Goal: Obtain resource: Download file/media

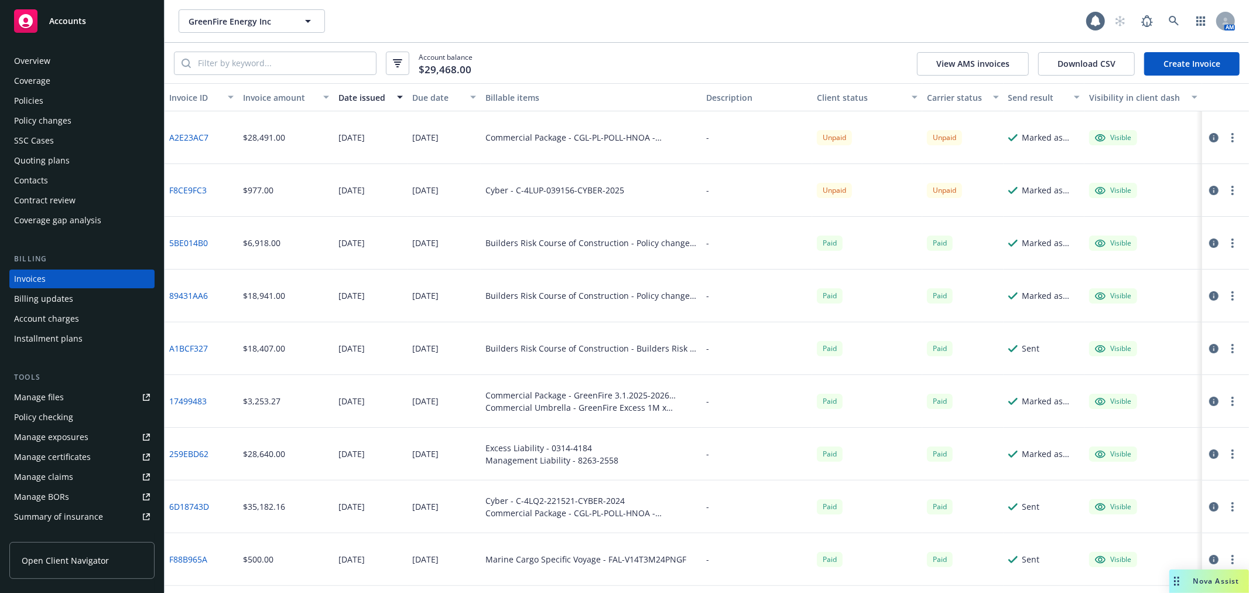
click at [62, 19] on span "Accounts" at bounding box center [67, 20] width 37 height 9
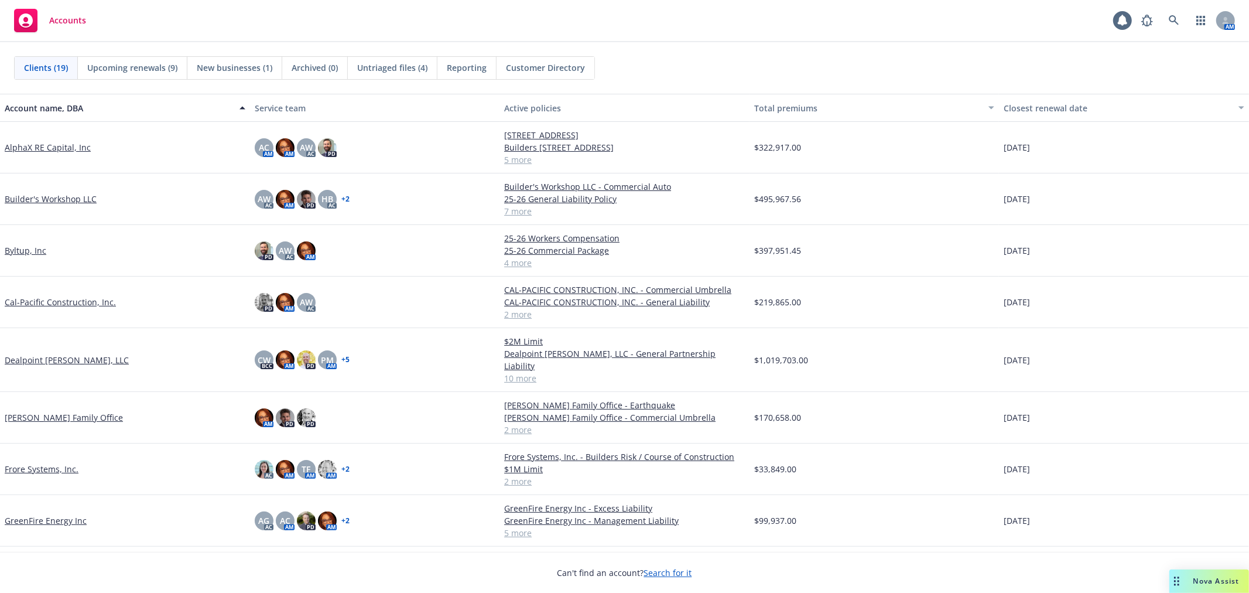
click at [1207, 578] on span "Nova Assist" at bounding box center [1216, 581] width 46 height 10
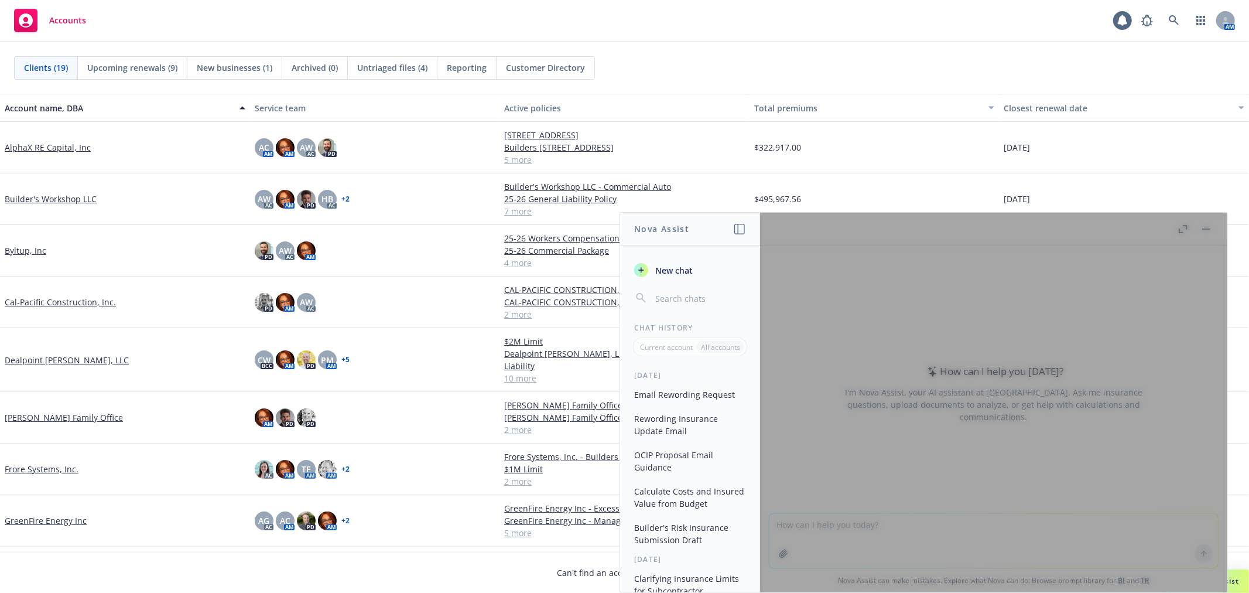
click at [685, 271] on span "New chat" at bounding box center [673, 270] width 40 height 12
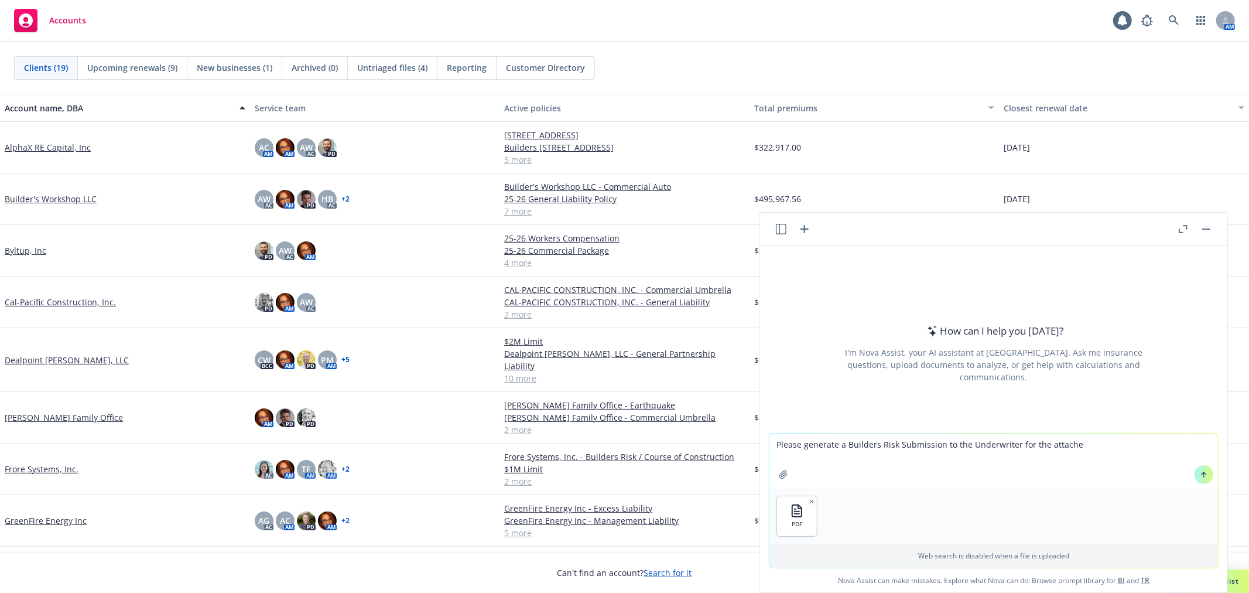
type textarea "Please generate a Builders Risk Submission to the Underwriter for the attached"
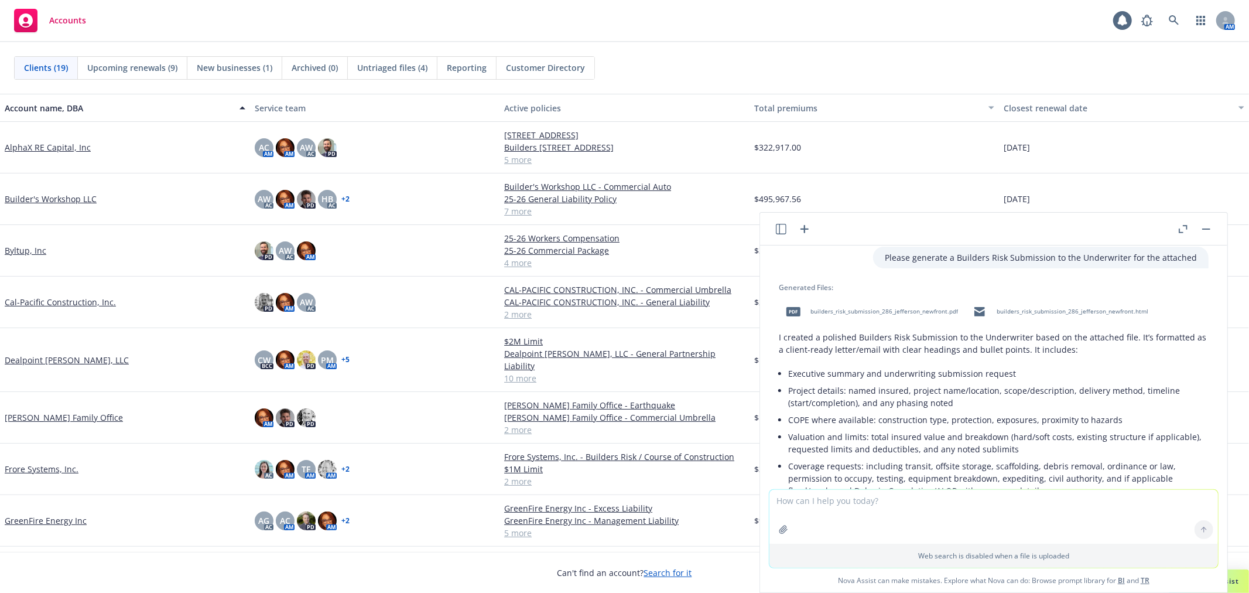
scroll to position [65, 0]
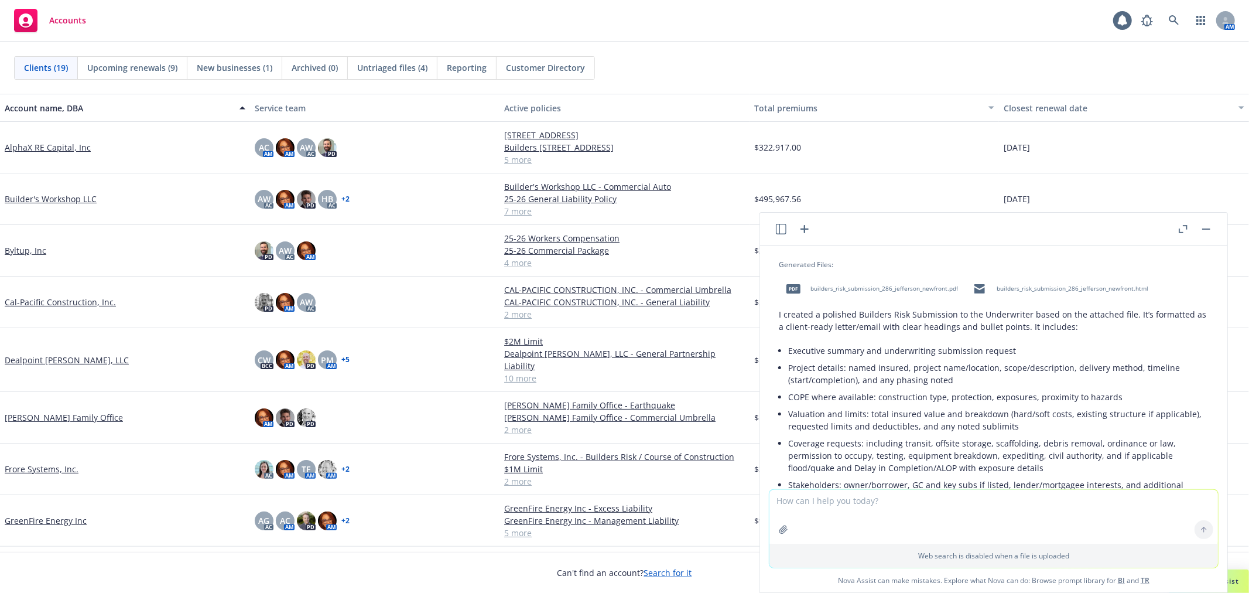
click at [878, 282] on div "pdf builders_risk_submission_286_jefferson_newfront.pdf" at bounding box center [870, 288] width 182 height 29
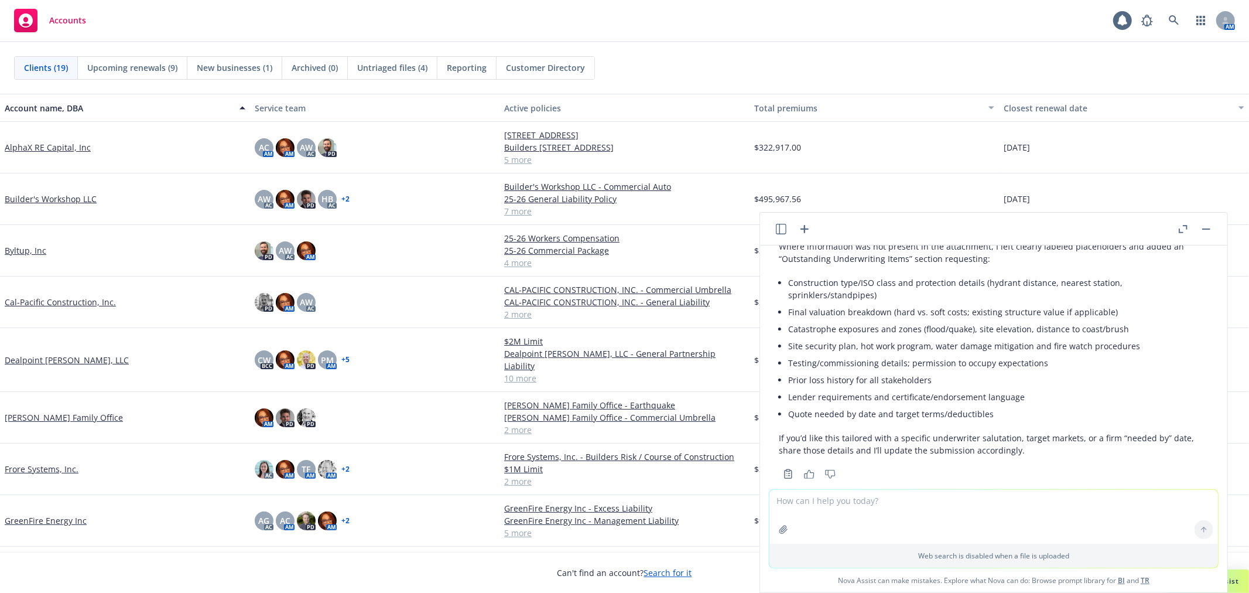
scroll to position [453, 0]
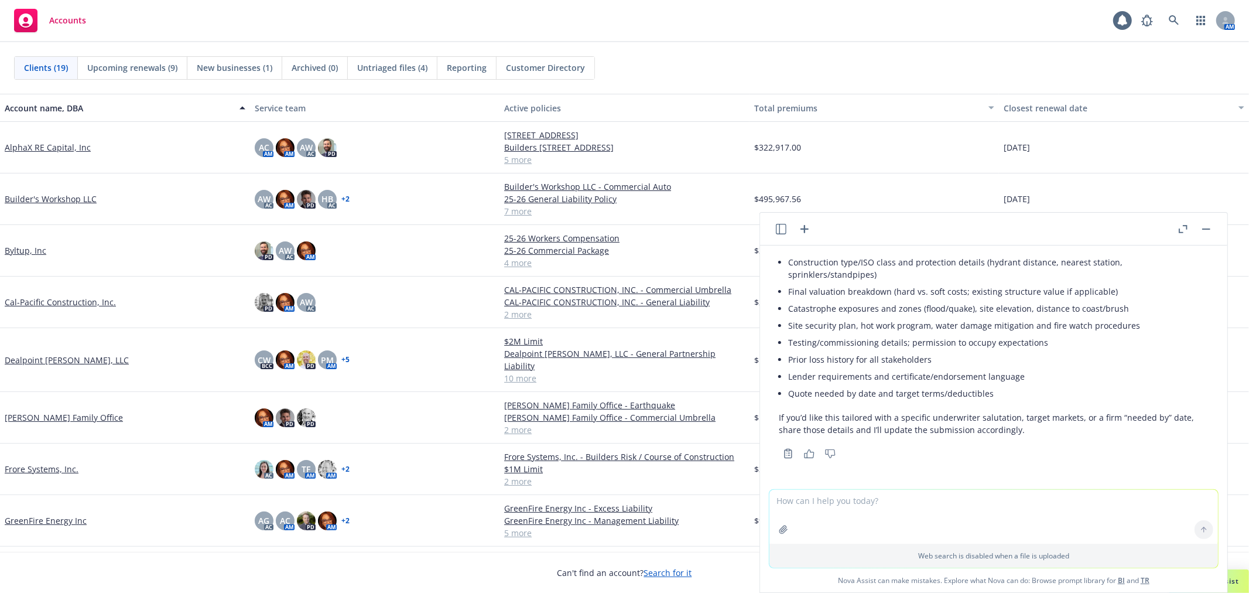
click at [888, 505] on textarea at bounding box center [993, 516] width 449 height 54
click at [1201, 497] on textarea "can you please put a copy and paste format into the chat instead of attachments…" at bounding box center [993, 515] width 449 height 55
type textarea "can you please put a copy and paste format into the chat instead of attachments…"
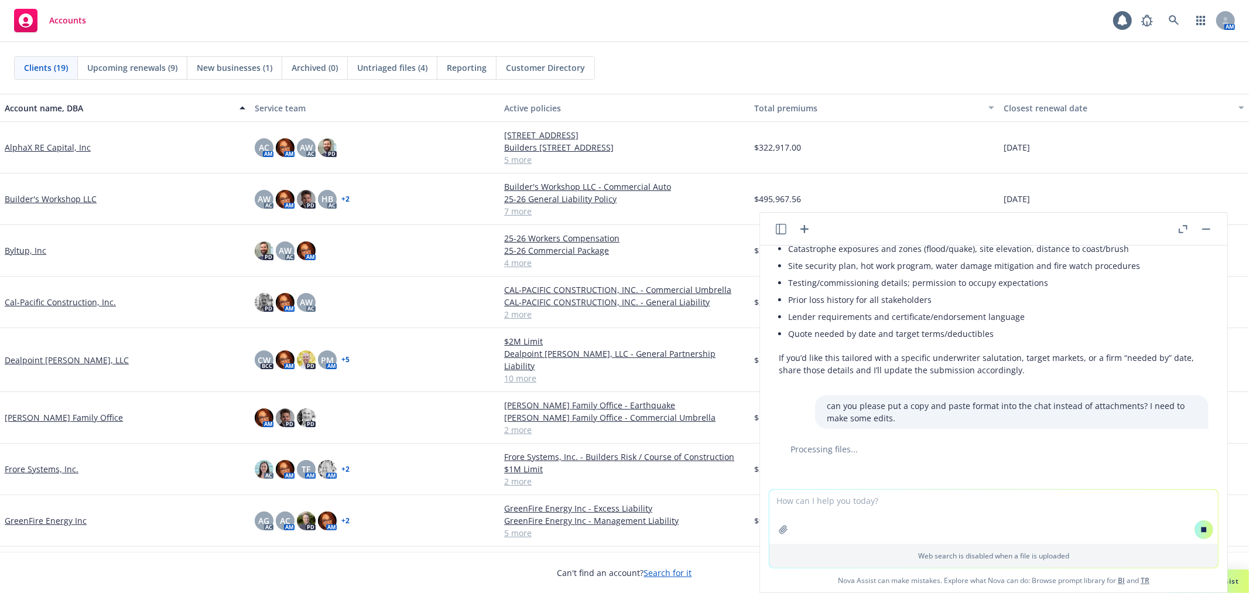
scroll to position [519, 0]
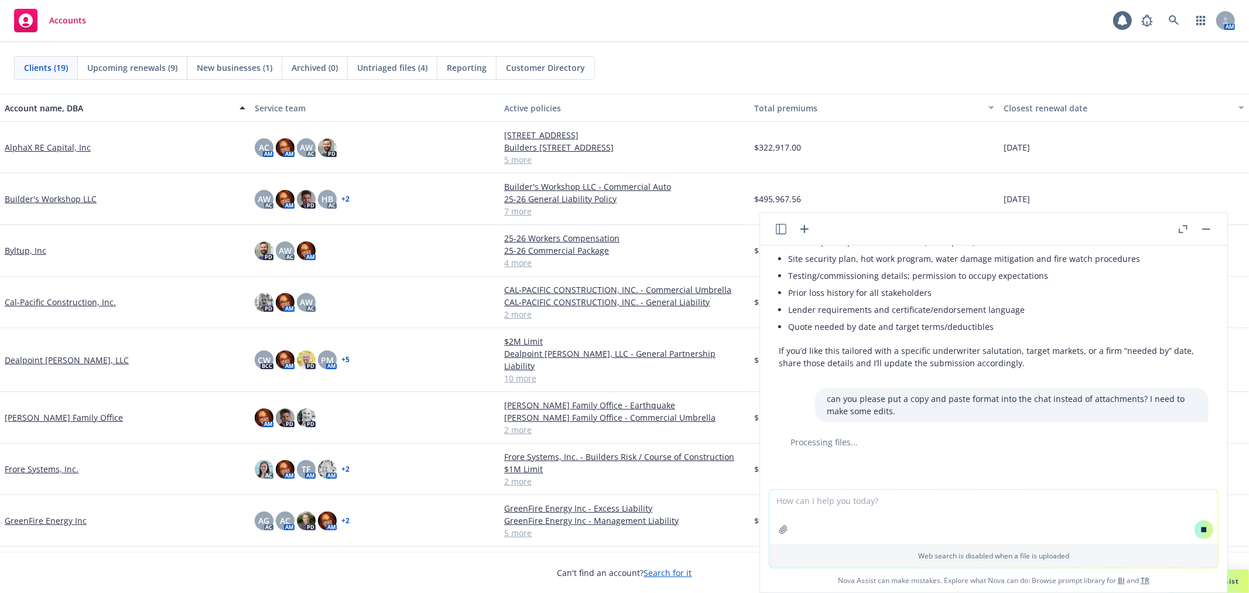
click at [875, 502] on textarea at bounding box center [993, 516] width 449 height 54
click at [927, 505] on textarea at bounding box center [993, 516] width 449 height 54
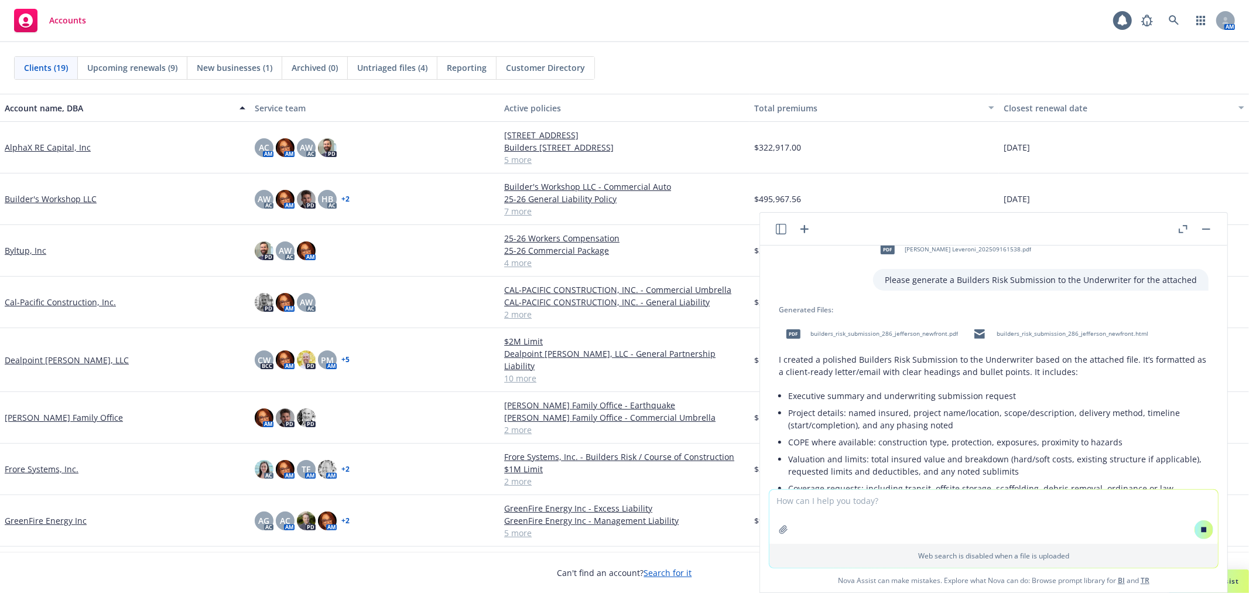
scroll to position [0, 0]
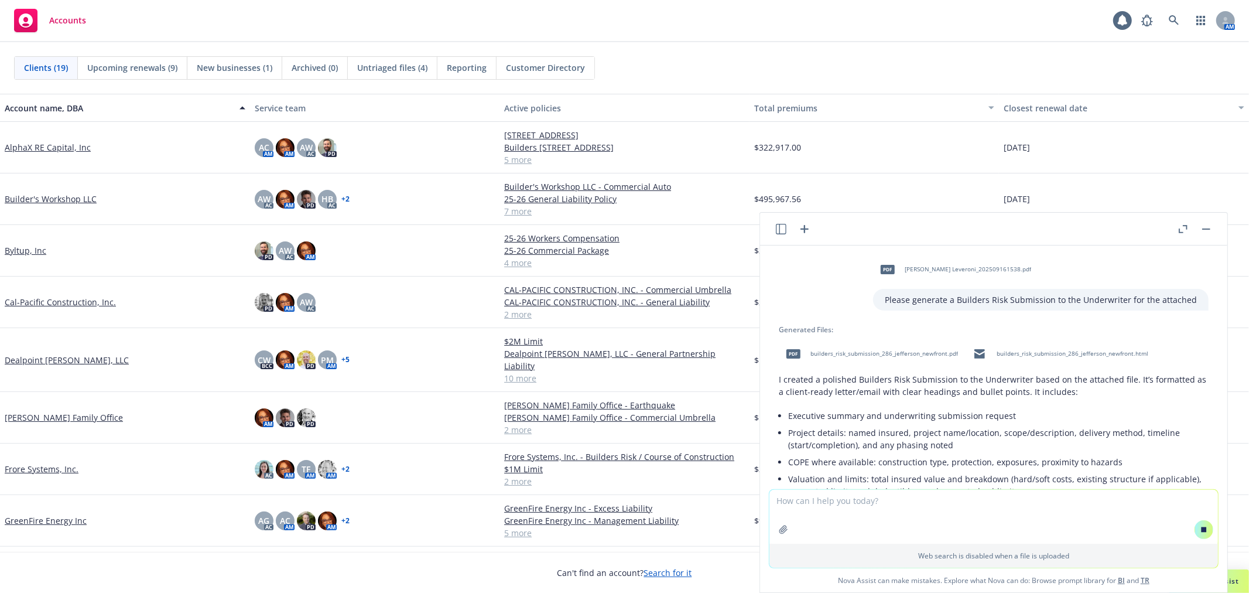
click at [1027, 350] on span "builders_risk_submission_286_jefferson_newfront.html" at bounding box center [1073, 354] width 152 height 8
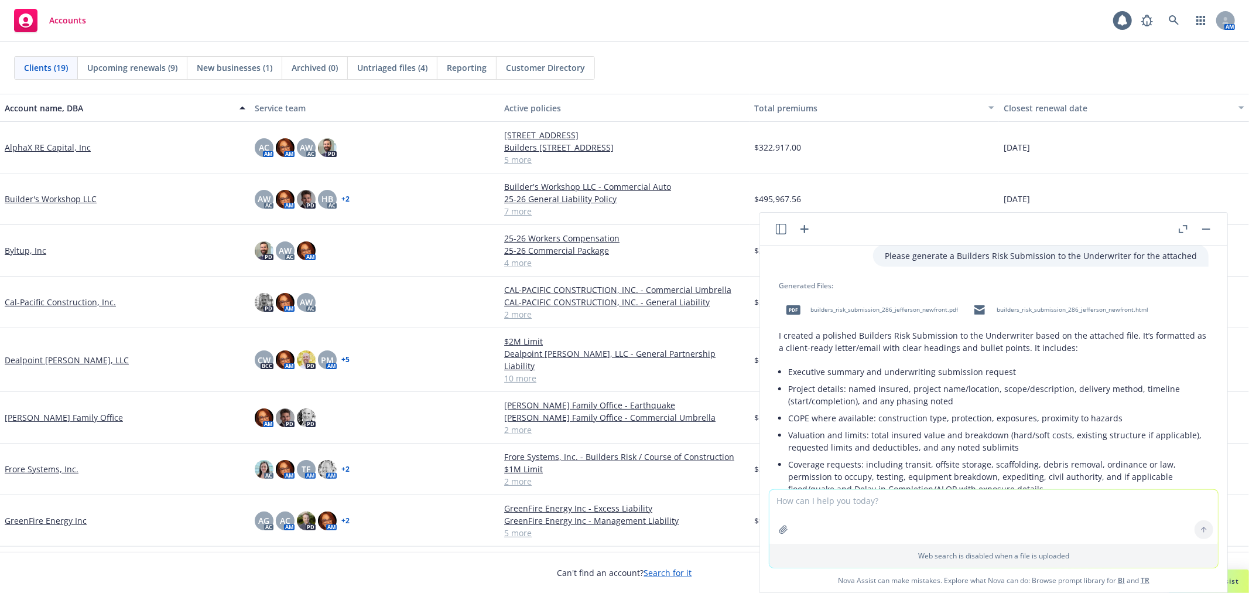
scroll to position [65, 0]
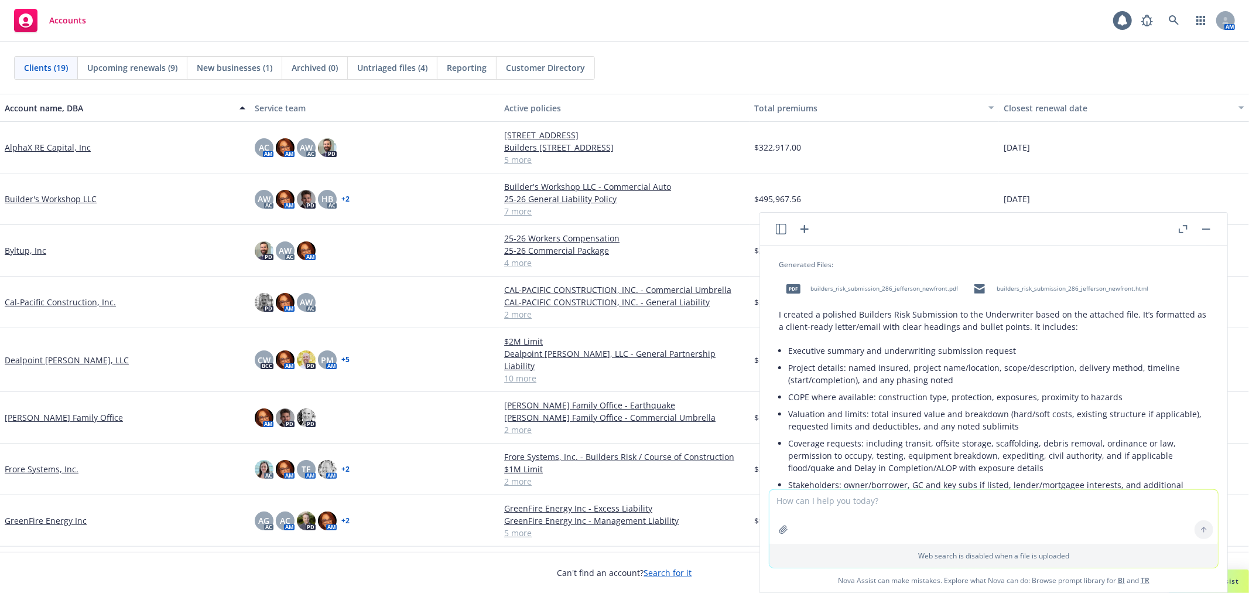
click at [1049, 290] on span "builders_risk_submission_286_jefferson_newfront.html" at bounding box center [1073, 289] width 152 height 8
